Goal: Find contact information: Find contact information

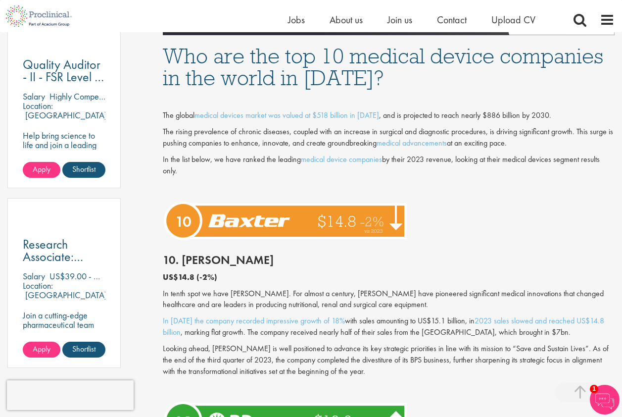
scroll to position [594, 0]
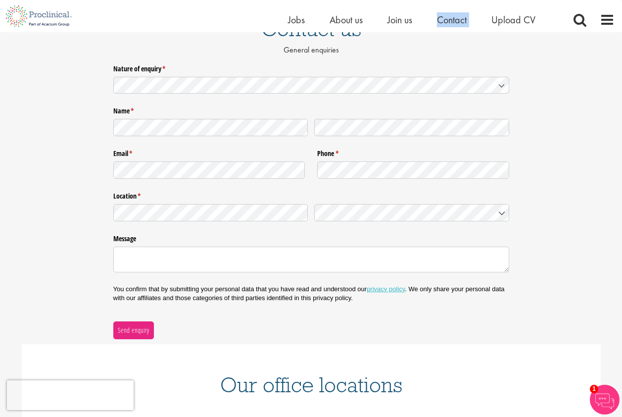
scroll to position [99, 0]
click at [500, 87] on icon at bounding box center [502, 85] width 8 height 8
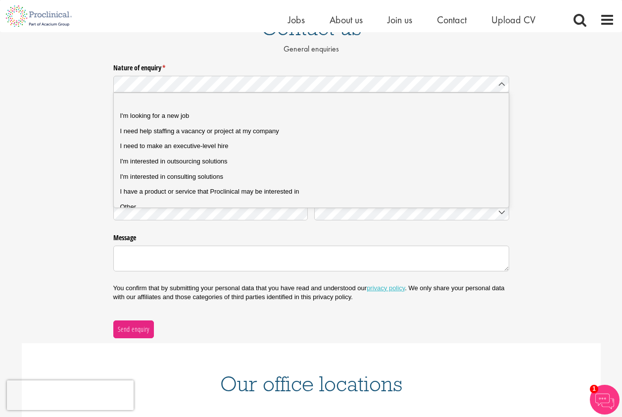
click at [570, 150] on div "Nature of enquiry * (required) Name * (required) Email * (required) Phone * (re…" at bounding box center [311, 198] width 622 height 278
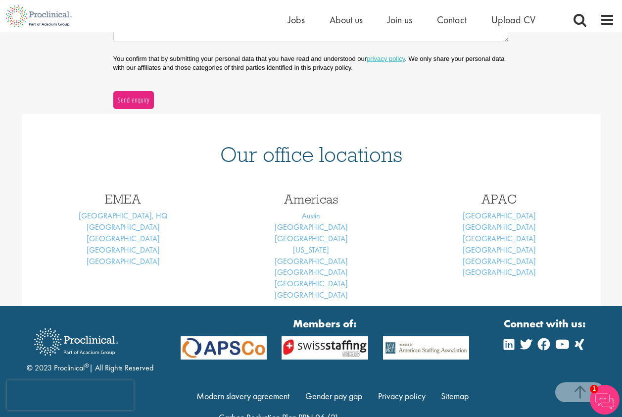
scroll to position [358, 0]
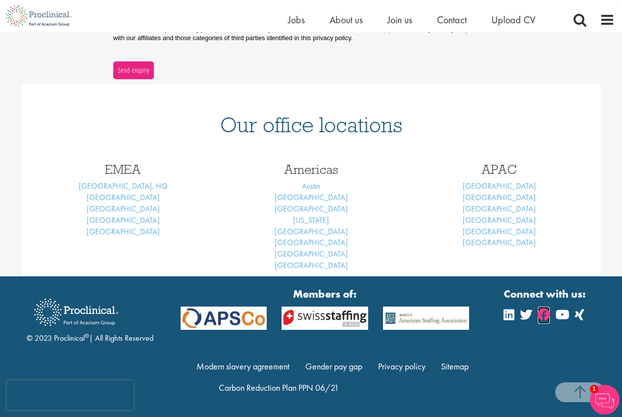
click at [545, 312] on icon at bounding box center [544, 314] width 12 height 12
